Goal: Contribute content

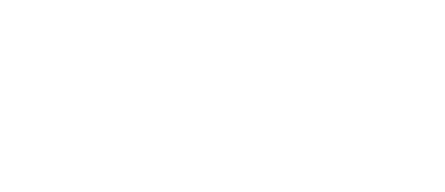
click at [281, 0] on html "We're offline Leave a message" at bounding box center [222, 0] width 445 height 0
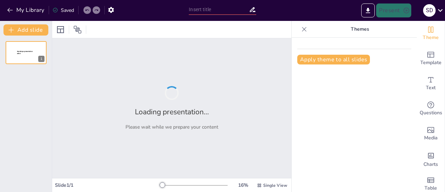
type input "Exploring Jazz Dance: A Historical and Cultural Overview"
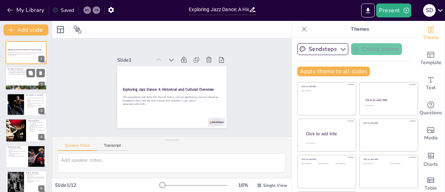
click at [24, 86] on div at bounding box center [26, 87] width 42 height 25
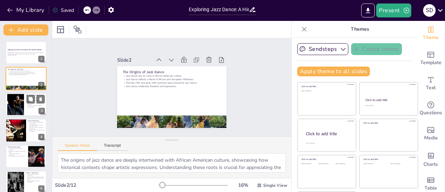
click at [22, 96] on div at bounding box center [15, 104] width 35 height 21
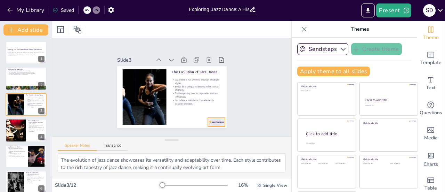
click at [206, 127] on div at bounding box center [203, 134] width 19 height 14
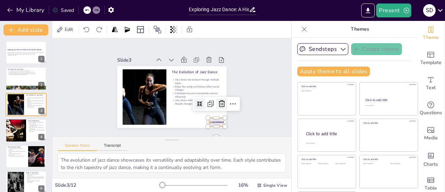
click at [213, 121] on icon at bounding box center [206, 126] width 11 height 11
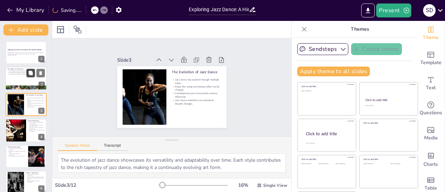
click at [29, 75] on icon at bounding box center [30, 73] width 5 height 5
type textarea "The origins of jazz dance are deeply intertwined with African American culture,…"
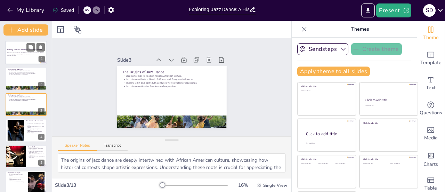
click at [26, 54] on p "This presentation will delve into the rich history, cultural significance, musi…" at bounding box center [26, 53] width 38 height 2
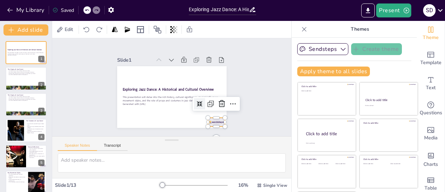
click at [209, 124] on div at bounding box center [208, 130] width 18 height 12
click at [193, 133] on icon at bounding box center [188, 137] width 9 height 9
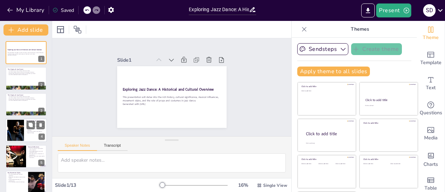
click at [13, 128] on div at bounding box center [15, 130] width 35 height 21
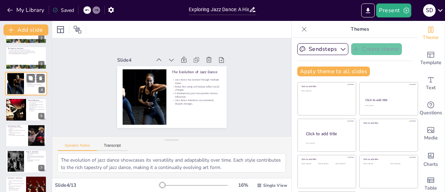
scroll to position [47, 0]
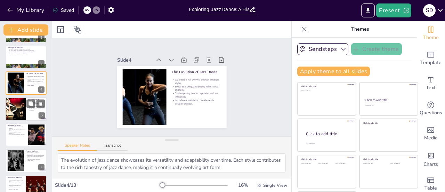
click at [19, 102] on div at bounding box center [15, 109] width 27 height 24
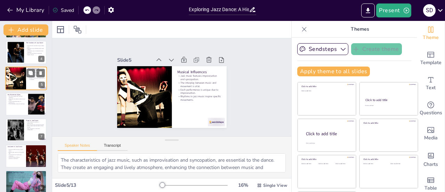
click at [19, 102] on p "Kicks and leaps add energy to performances." at bounding box center [17, 101] width 18 height 2
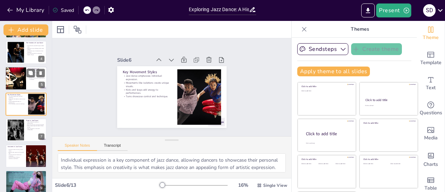
scroll to position [68, 0]
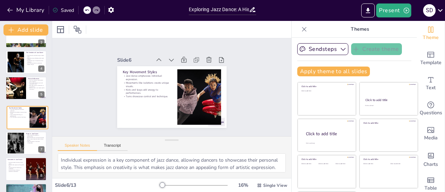
drag, startPoint x: 19, startPoint y: 102, endPoint x: 25, endPoint y: 106, distance: 6.5
click at [25, 106] on div "Exploring Jazz Dance: A Historical and Cultural Overview This presentation will…" at bounding box center [26, 140] width 52 height 334
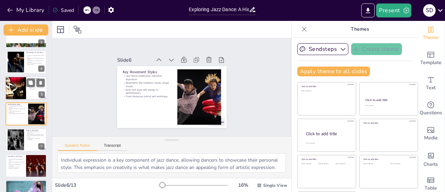
click at [26, 90] on div at bounding box center [26, 88] width 42 height 24
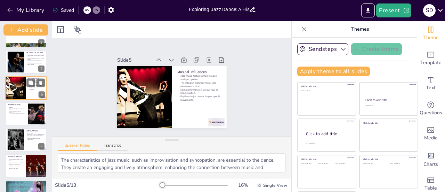
scroll to position [42, 0]
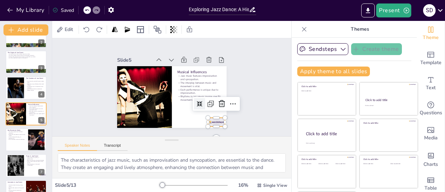
click at [214, 121] on div "Musical Influences Jazz music features improvisation and syncopation. The inter…" at bounding box center [170, 96] width 120 height 83
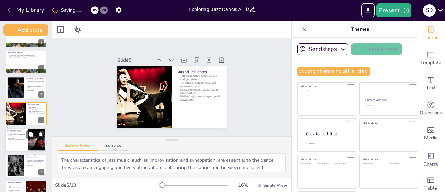
click at [23, 143] on div at bounding box center [26, 140] width 42 height 24
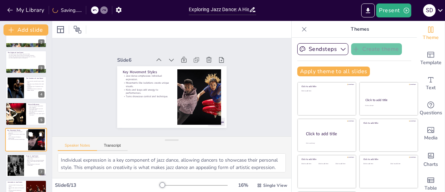
scroll to position [68, 0]
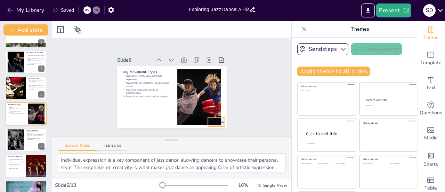
click at [214, 121] on div "Key Movement Styles Jazz dance emphasizes individual expression. Movements like…" at bounding box center [168, 96] width 123 height 92
click at [24, 171] on div at bounding box center [26, 166] width 42 height 24
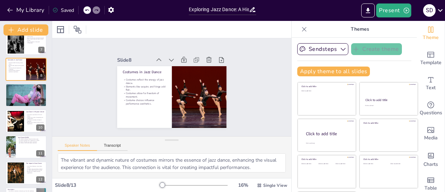
scroll to position [188, 0]
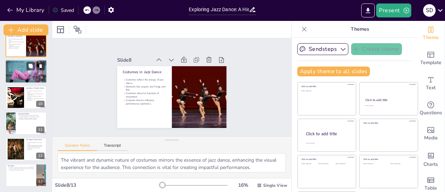
click at [18, 64] on p "[PERSON_NAME] introduced unique choreography styles." at bounding box center [26, 64] width 38 height 1
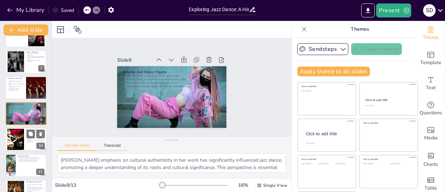
click at [15, 144] on div at bounding box center [15, 139] width 25 height 21
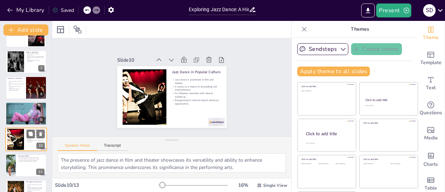
scroll to position [172, 0]
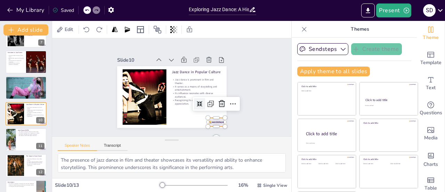
click at [208, 119] on div at bounding box center [216, 121] width 17 height 9
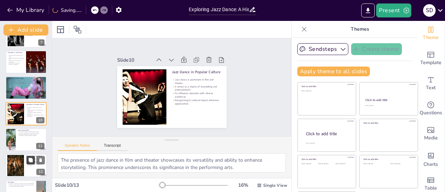
scroll to position [188, 0]
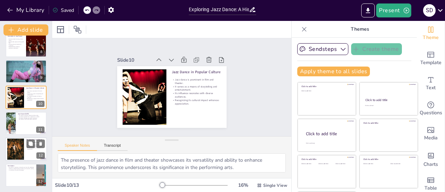
click at [22, 152] on div at bounding box center [15, 148] width 29 height 21
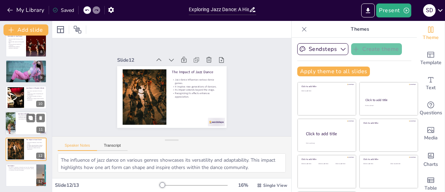
click at [12, 122] on div at bounding box center [10, 123] width 39 height 24
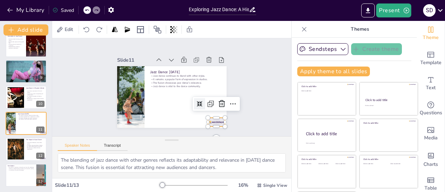
click at [197, 133] on div at bounding box center [187, 141] width 19 height 17
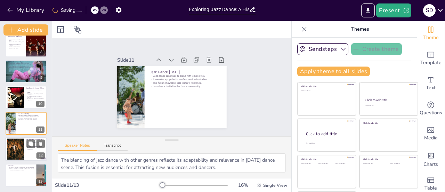
click at [23, 151] on div at bounding box center [15, 148] width 29 height 21
type textarea "The influence of jazz dance on various genres showcases its versatility and ada…"
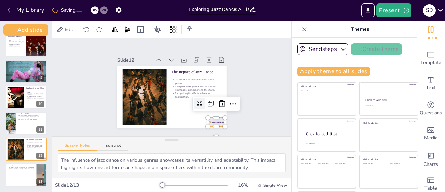
click at [208, 130] on div at bounding box center [198, 137] width 19 height 15
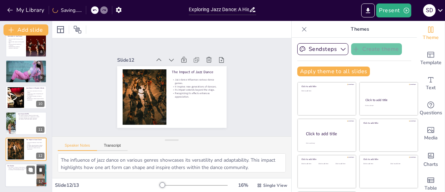
click at [31, 178] on div at bounding box center [26, 175] width 42 height 24
